Goal: Transaction & Acquisition: Purchase product/service

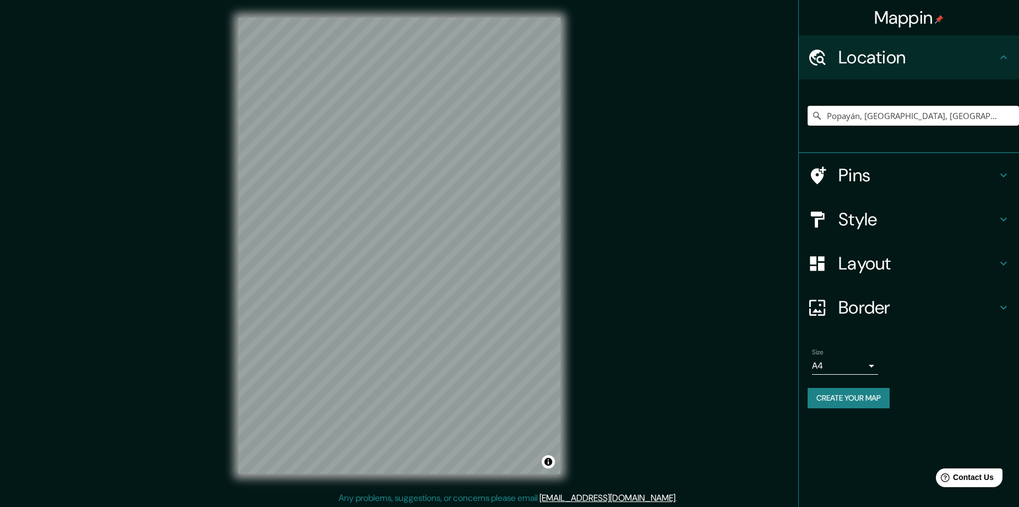
click at [873, 183] on h4 "Pins" at bounding box center [918, 175] width 159 height 22
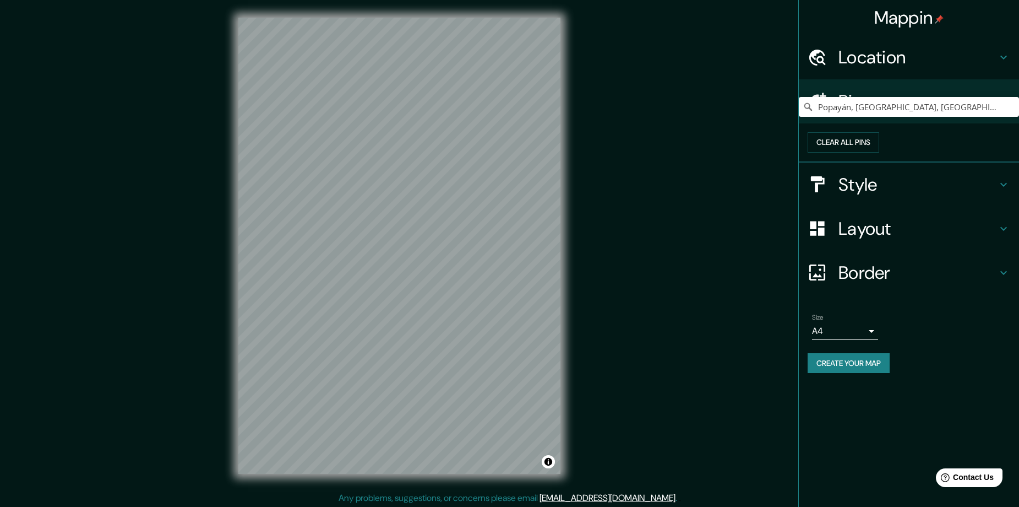
click at [894, 99] on h4 "Pins" at bounding box center [918, 101] width 159 height 22
click at [904, 68] on h4 "Location" at bounding box center [918, 57] width 159 height 22
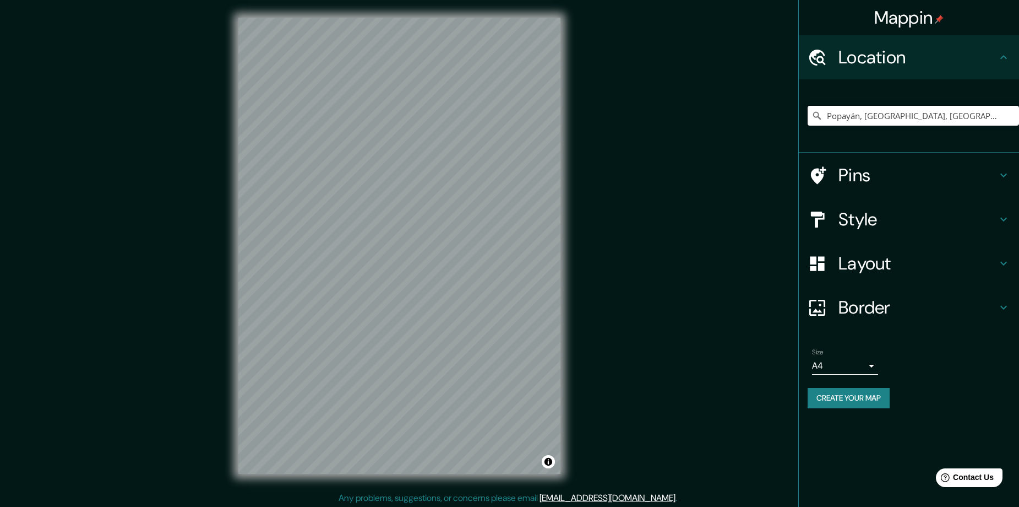
click at [886, 116] on input "Popayán, Cauca, Colombia" at bounding box center [913, 116] width 211 height 20
click at [941, 113] on input "Popayán, Cauca, Colombia" at bounding box center [913, 116] width 211 height 20
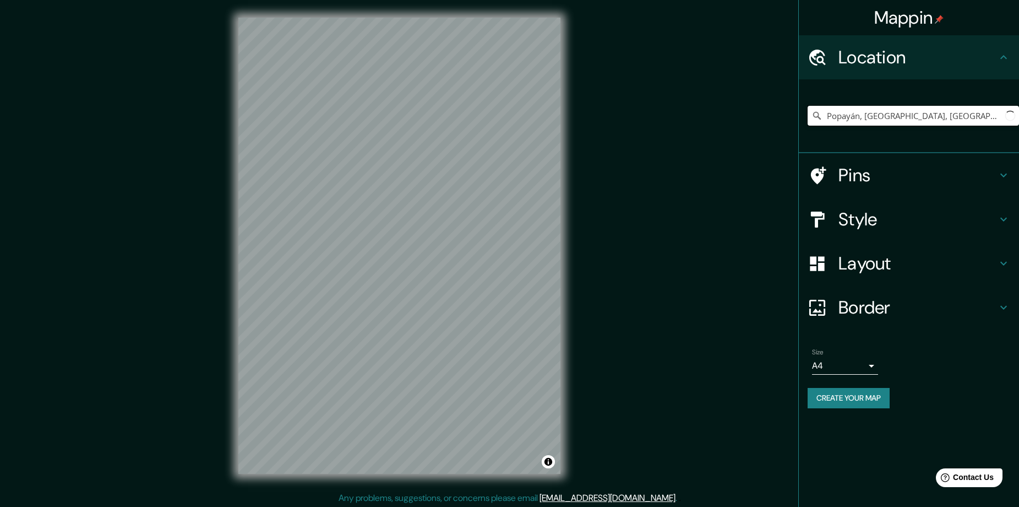
click at [941, 113] on input "Popayán, Cauca, Colombia" at bounding box center [913, 116] width 211 height 20
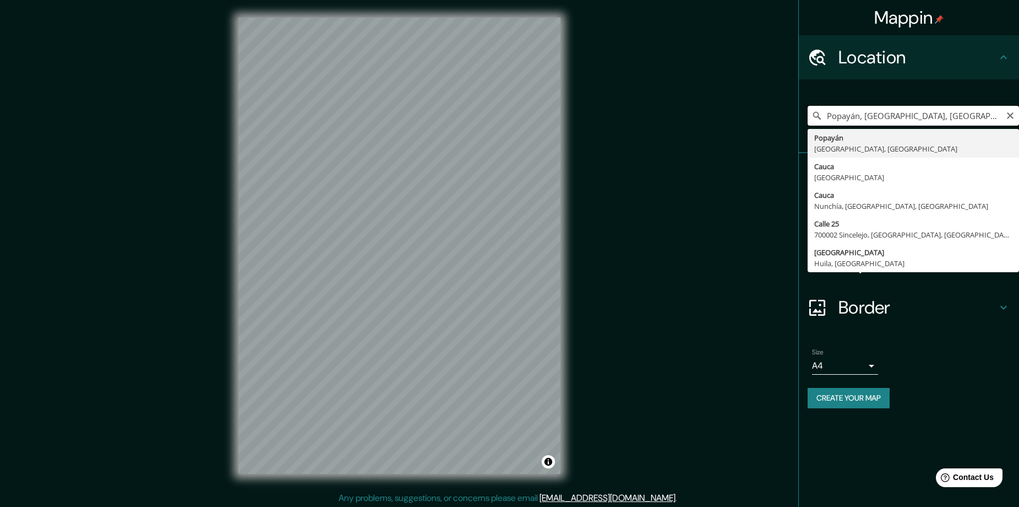
click at [941, 113] on input "Popayán, Cauca, Colombia" at bounding box center [913, 116] width 211 height 20
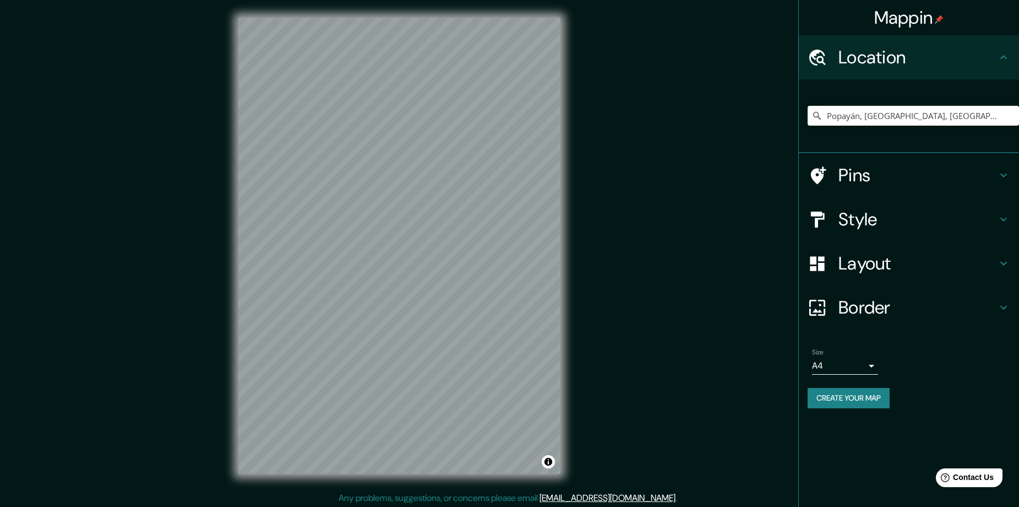
click at [863, 232] on div "Style" at bounding box center [909, 219] width 220 height 44
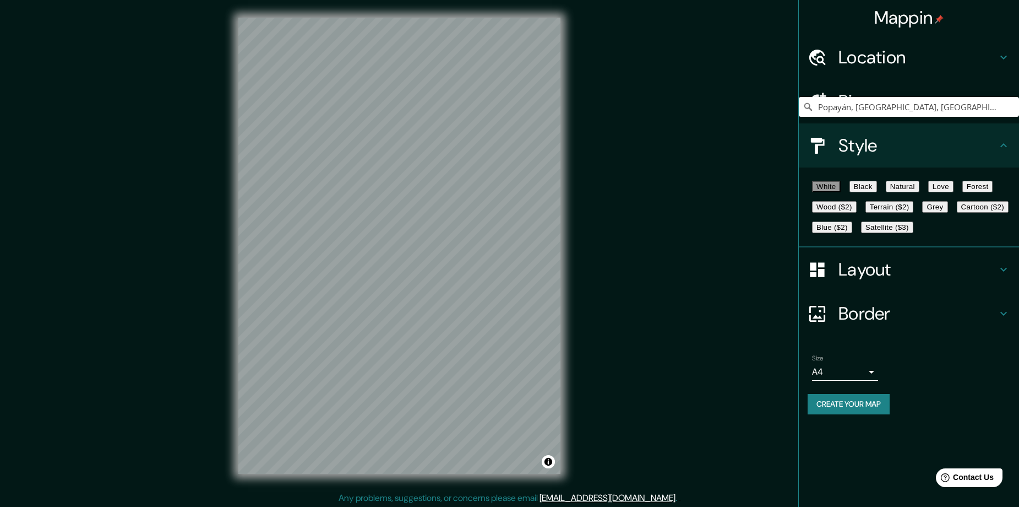
click at [877, 187] on button "Black" at bounding box center [864, 187] width 28 height 12
click at [877, 414] on button "Create your map" at bounding box center [849, 404] width 82 height 20
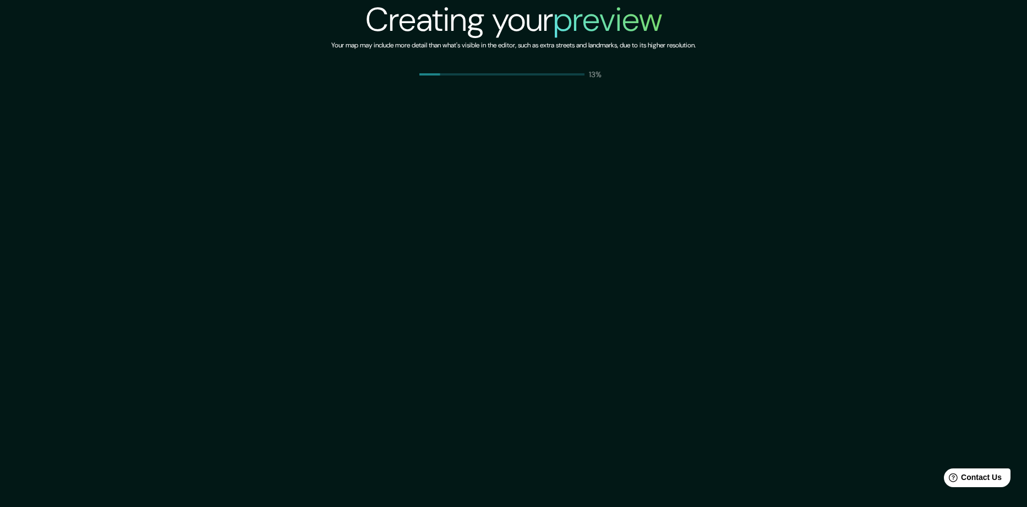
click at [622, 253] on div "Creating your preview Your map may include more detail than what's visible in t…" at bounding box center [513, 253] width 1027 height 507
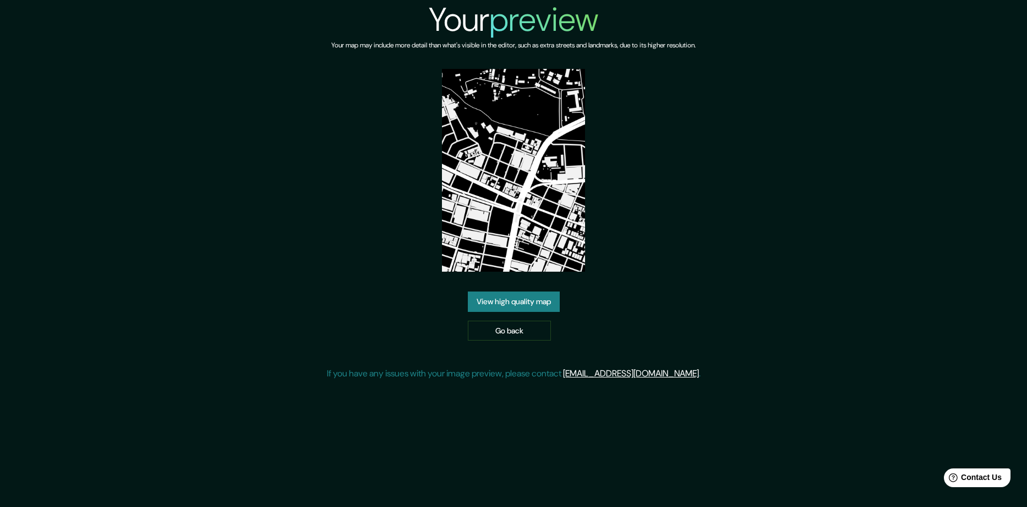
click at [549, 296] on link "View high quality map" at bounding box center [514, 301] width 92 height 20
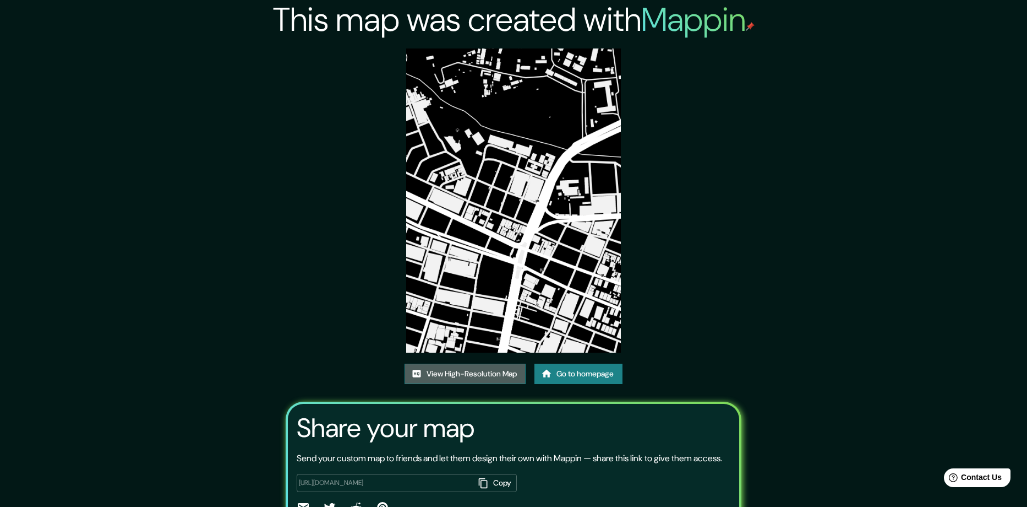
click at [499, 363] on link "View High-Resolution Map" at bounding box center [465, 373] width 121 height 20
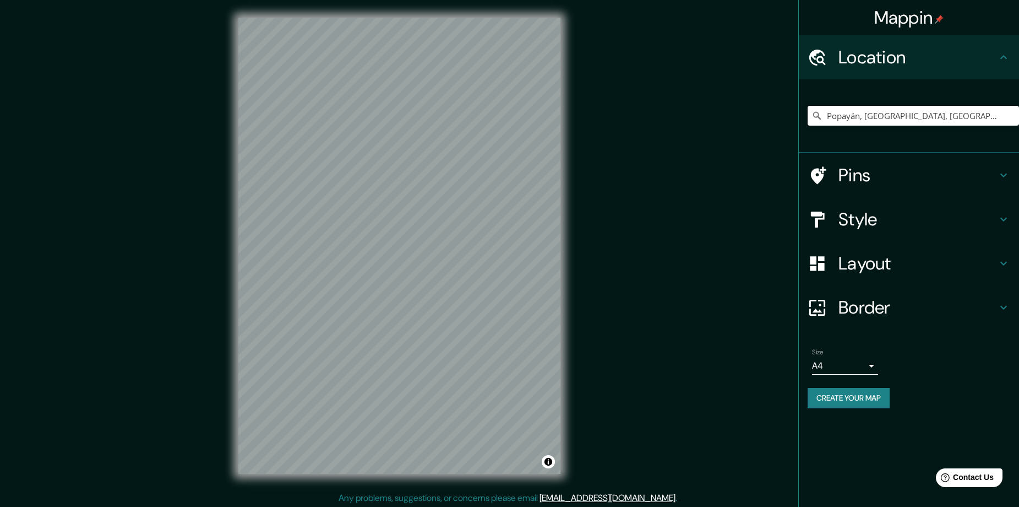
click at [910, 124] on input "Popayán, Cauca, Colombia" at bounding box center [913, 116] width 211 height 20
paste input "+"
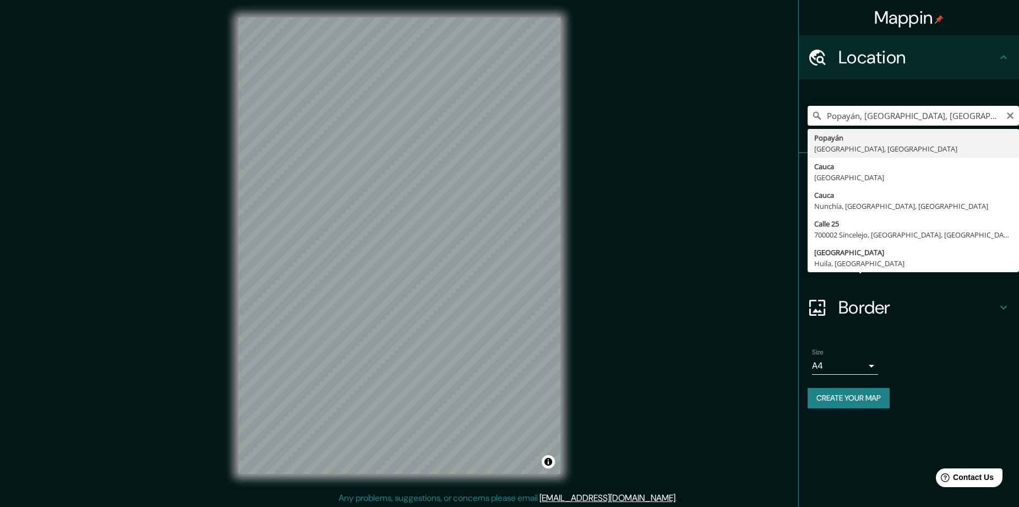
type input "Popayán, Cauca, Colombia"
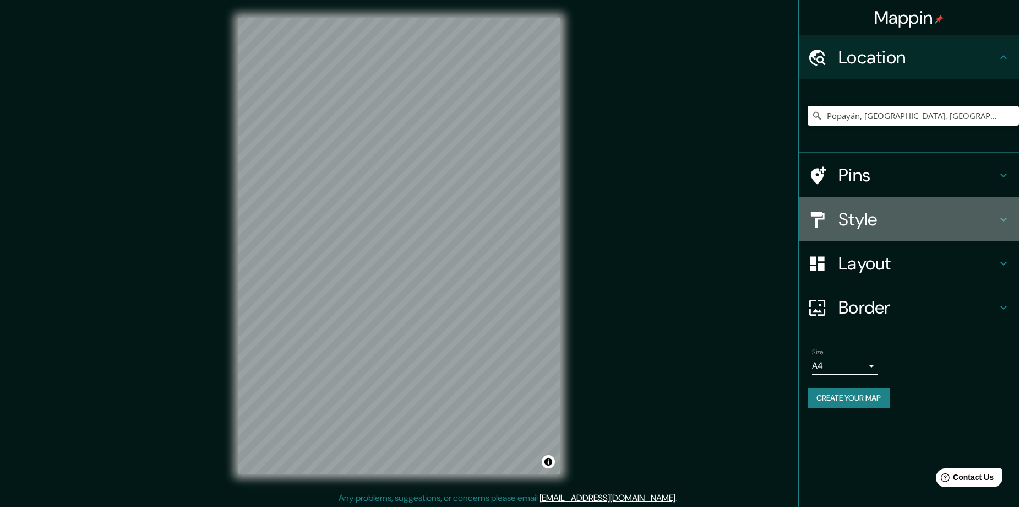
click at [853, 222] on h4 "Style" at bounding box center [918, 219] width 159 height 22
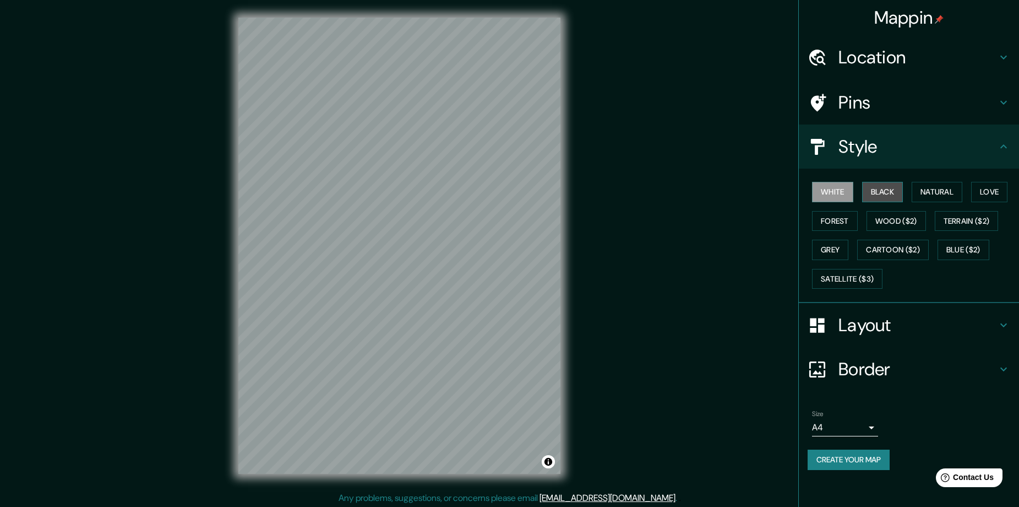
click at [891, 190] on button "Black" at bounding box center [882, 192] width 41 height 20
click at [846, 192] on button "White" at bounding box center [832, 192] width 41 height 20
click at [886, 192] on button "Black" at bounding box center [882, 192] width 41 height 20
click at [834, 194] on button "White" at bounding box center [832, 192] width 41 height 20
click at [879, 195] on button "Black" at bounding box center [882, 192] width 41 height 20
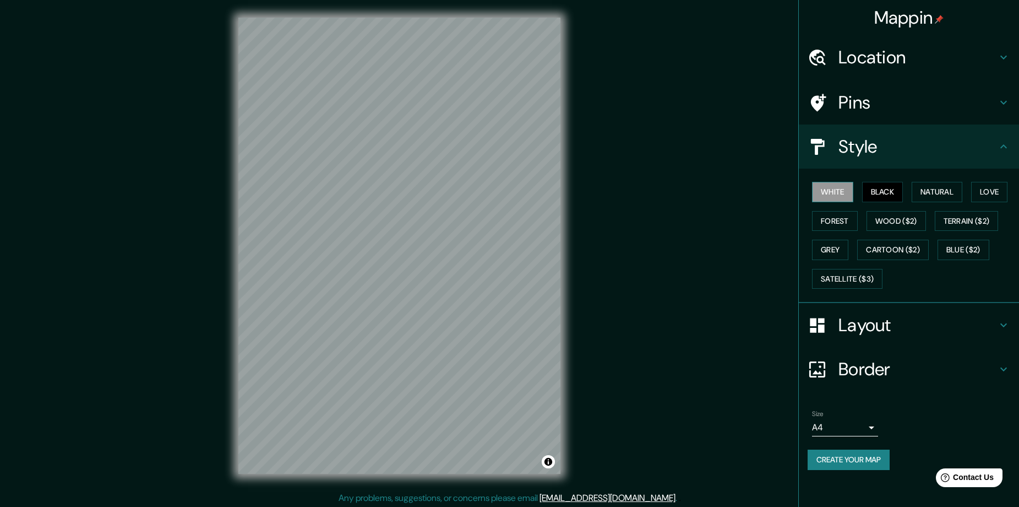
click at [839, 195] on button "White" at bounding box center [832, 192] width 41 height 20
click at [920, 192] on button "Natural" at bounding box center [937, 192] width 51 height 20
click at [975, 195] on button "Love" at bounding box center [989, 192] width 36 height 20
click at [842, 216] on button "Forest" at bounding box center [835, 221] width 46 height 20
click at [878, 220] on button "Wood ($2)" at bounding box center [896, 221] width 59 height 20
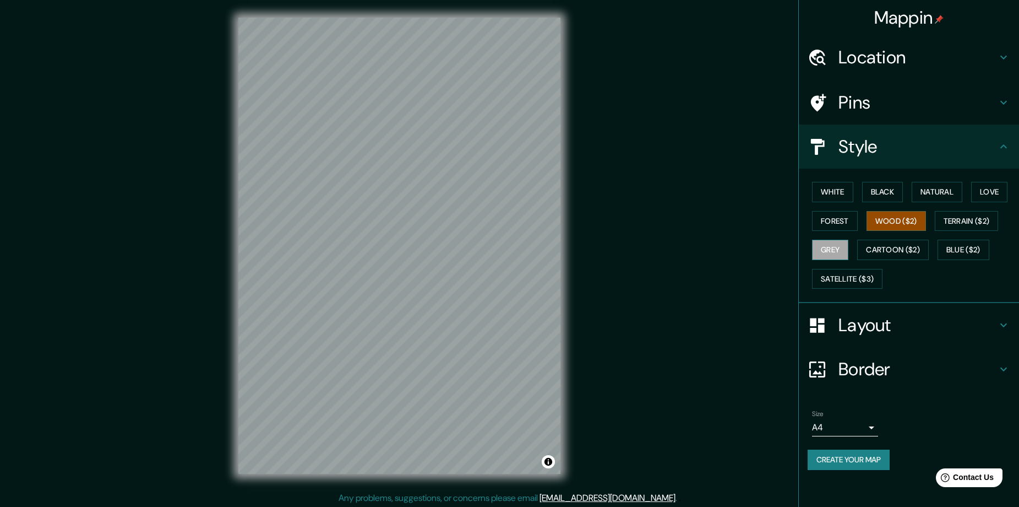
click at [832, 252] on button "Grey" at bounding box center [830, 249] width 36 height 20
click at [879, 252] on button "Cartoon ($2)" at bounding box center [893, 249] width 72 height 20
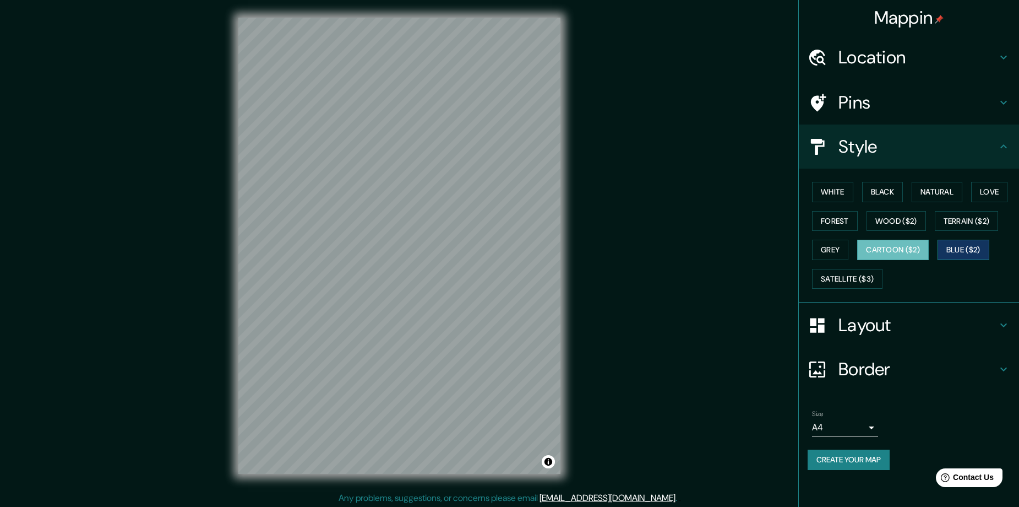
click at [982, 250] on button "Blue ($2)" at bounding box center [964, 249] width 52 height 20
click at [859, 280] on button "Satellite ($3)" at bounding box center [847, 279] width 70 height 20
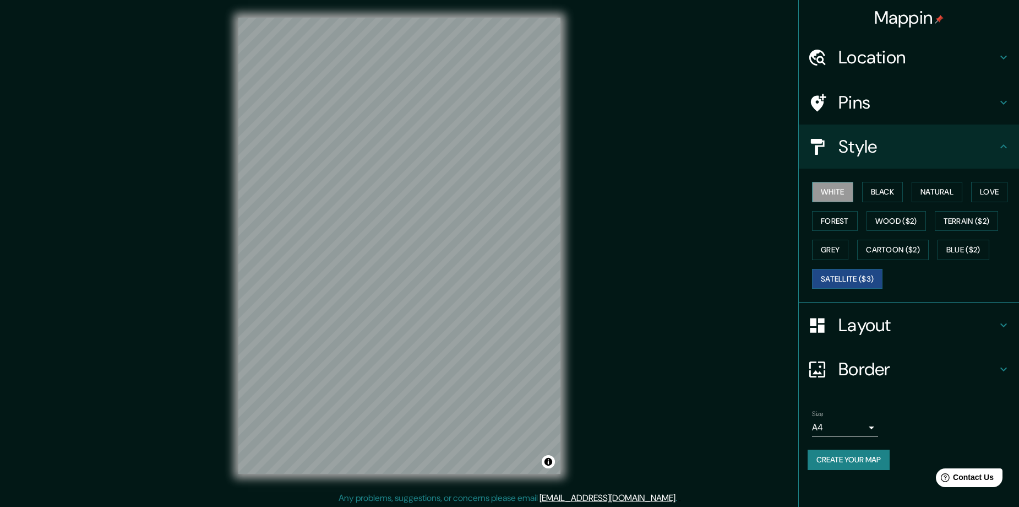
click at [831, 189] on button "White" at bounding box center [832, 192] width 41 height 20
click at [881, 195] on button "Black" at bounding box center [882, 192] width 41 height 20
click at [842, 195] on button "White" at bounding box center [832, 192] width 41 height 20
click at [886, 194] on button "Black" at bounding box center [882, 192] width 41 height 20
click at [829, 460] on button "Create your map" at bounding box center [849, 459] width 82 height 20
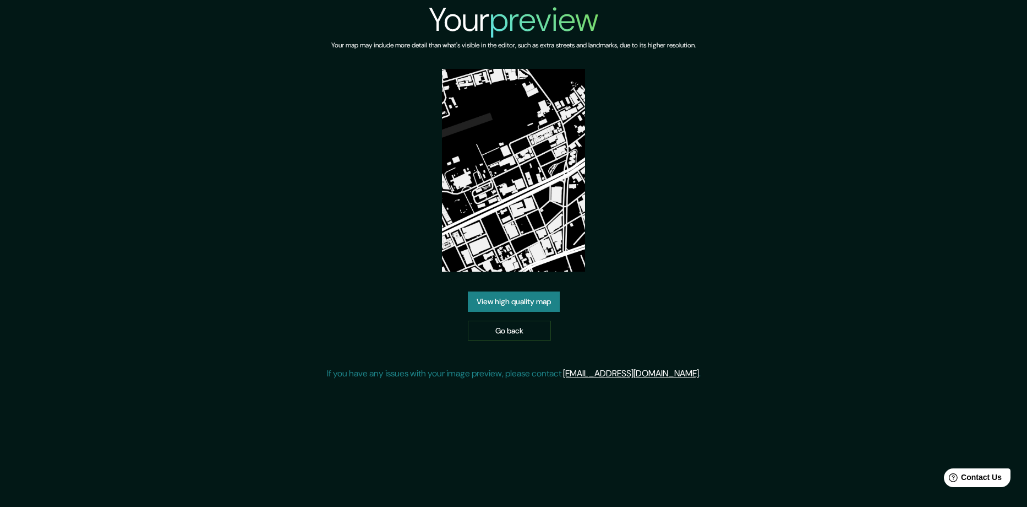
click at [542, 294] on link "View high quality map" at bounding box center [514, 301] width 92 height 20
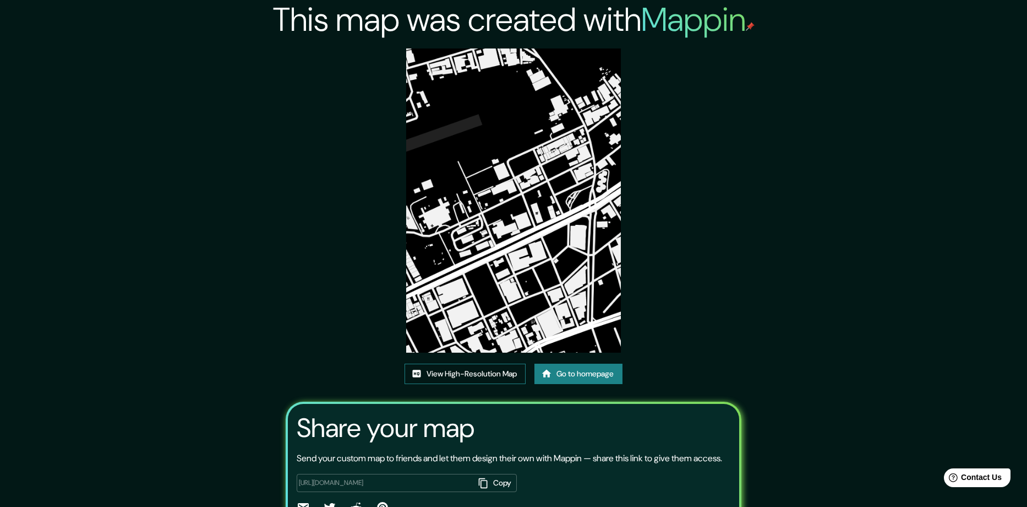
click at [493, 363] on link "View High-Resolution Map" at bounding box center [465, 373] width 121 height 20
click at [492, 363] on link "View High-Resolution Map" at bounding box center [465, 373] width 121 height 20
